Goal: Task Accomplishment & Management: Use online tool/utility

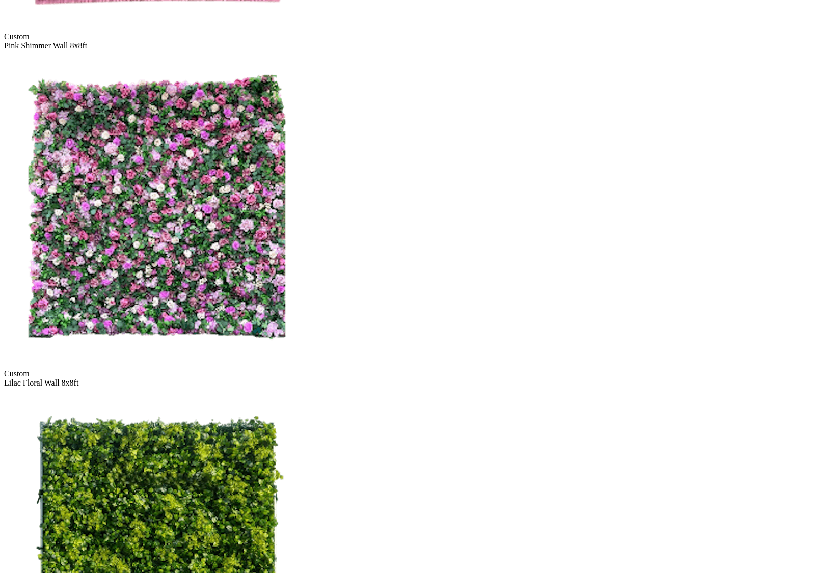
scroll to position [1380, 0]
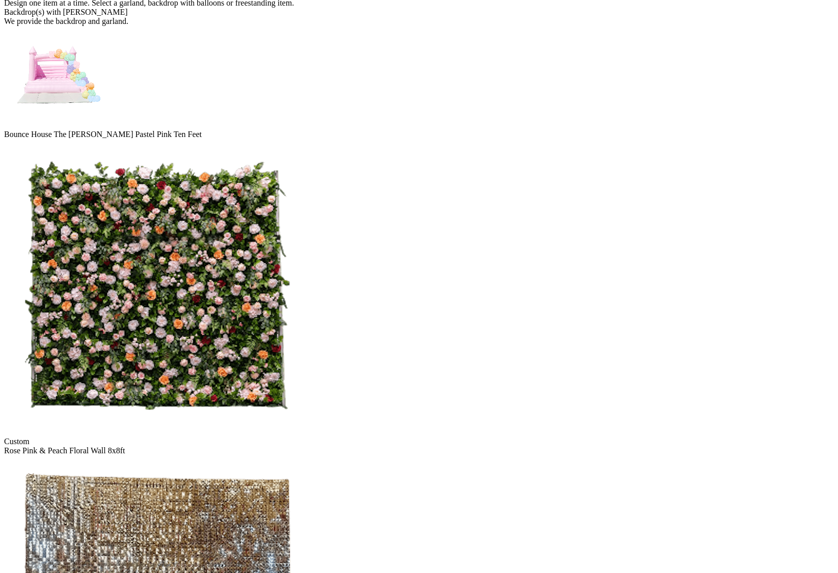
scroll to position [0, 0]
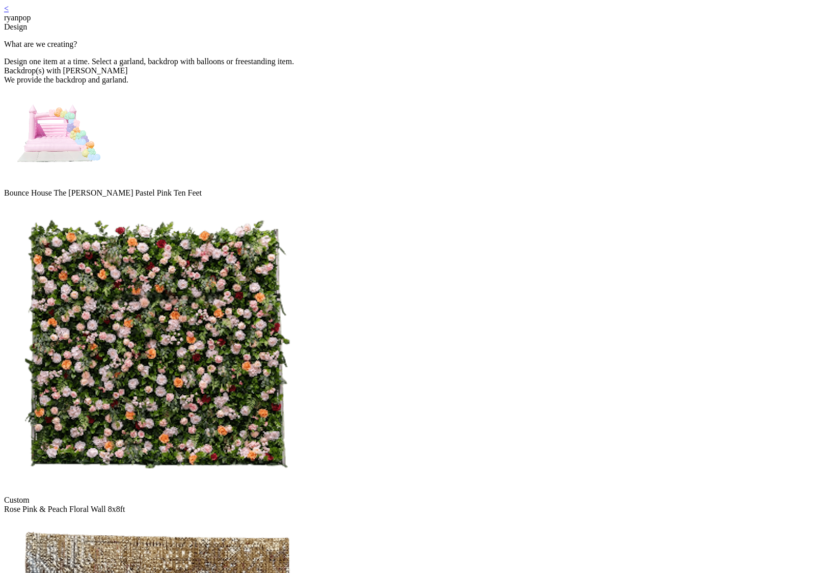
drag, startPoint x: 227, startPoint y: 39, endPoint x: 224, endPoint y: 54, distance: 16.1
click at [310, 198] on img at bounding box center [156, 346] width 305 height 296
